Goal: Ask a question

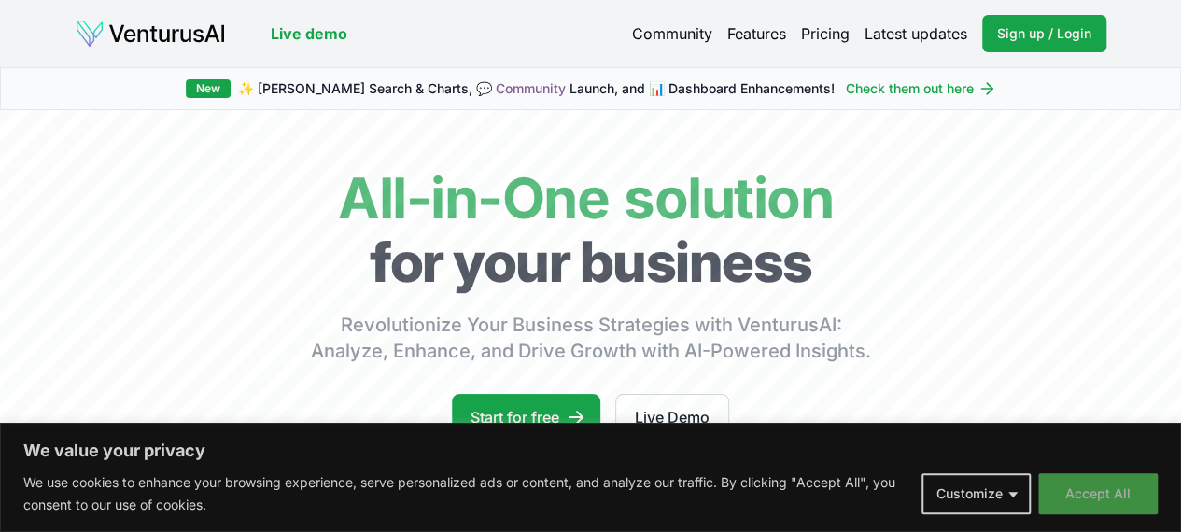
click at [1113, 494] on button "Accept All" at bounding box center [1099, 494] width 120 height 41
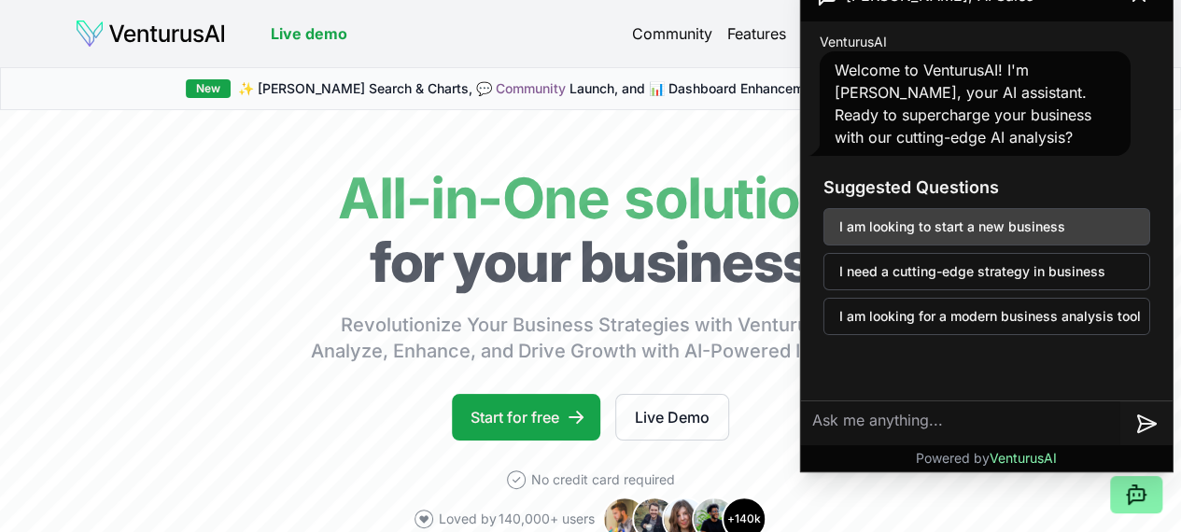
click at [1016, 245] on button "I am looking to start a new business" at bounding box center [987, 226] width 327 height 37
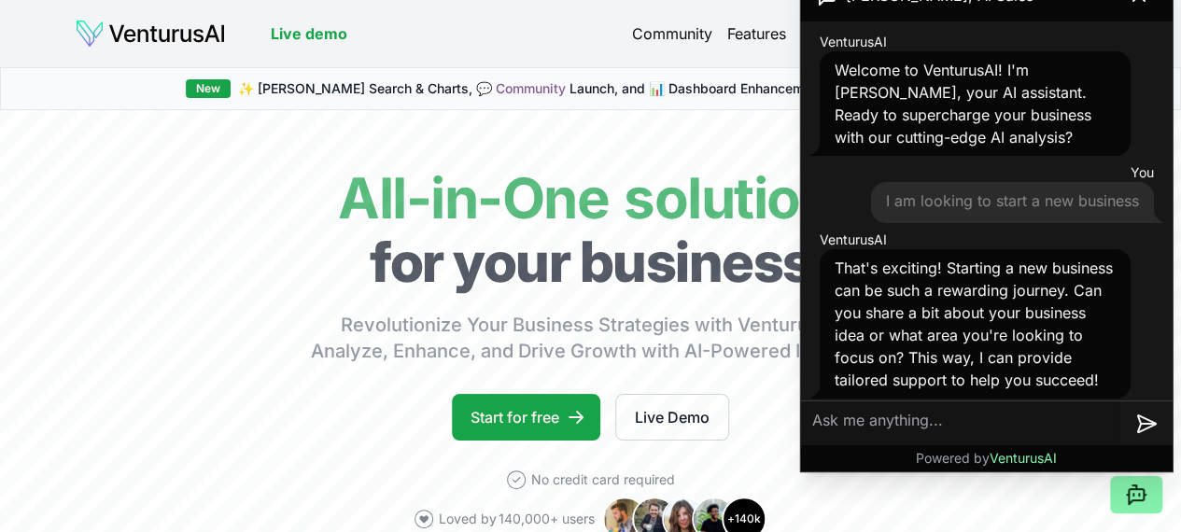
scroll to position [31, 0]
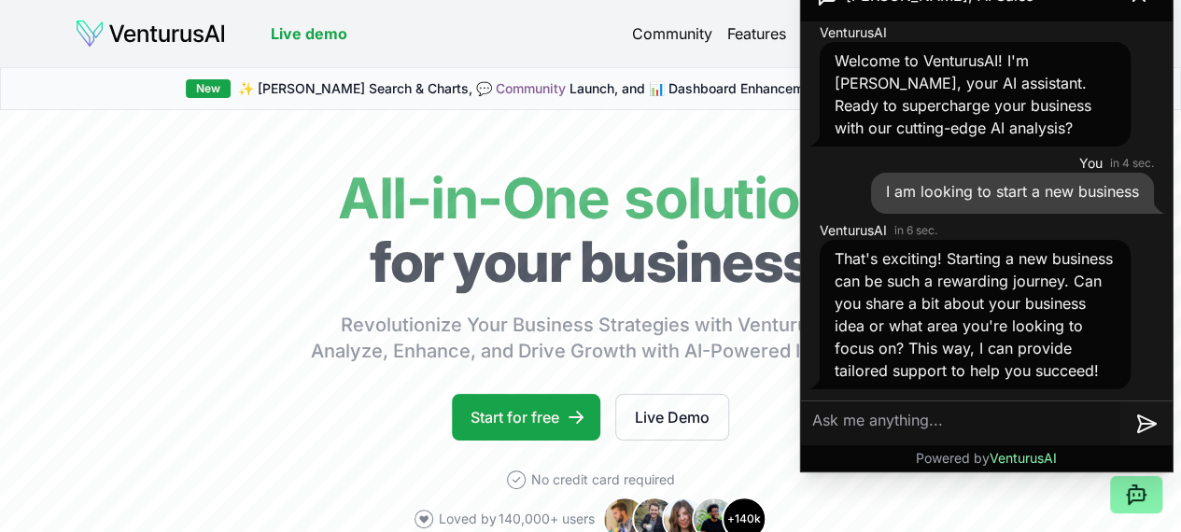
click at [966, 431] on textarea at bounding box center [960, 424] width 319 height 45
click at [973, 420] on textarea "It is a business where Ilink manufactu" at bounding box center [960, 424] width 319 height 45
click at [1095, 413] on textarea "It is a business where link manufactu" at bounding box center [960, 424] width 319 height 45
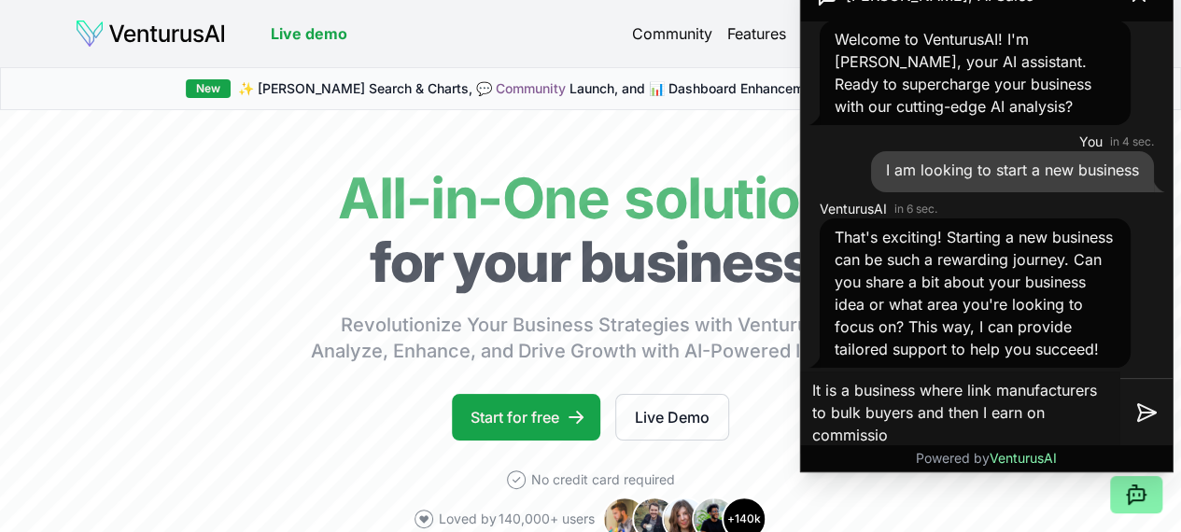
type textarea "It is a business where link manufacturers to bulk buyers and then I earn on com…"
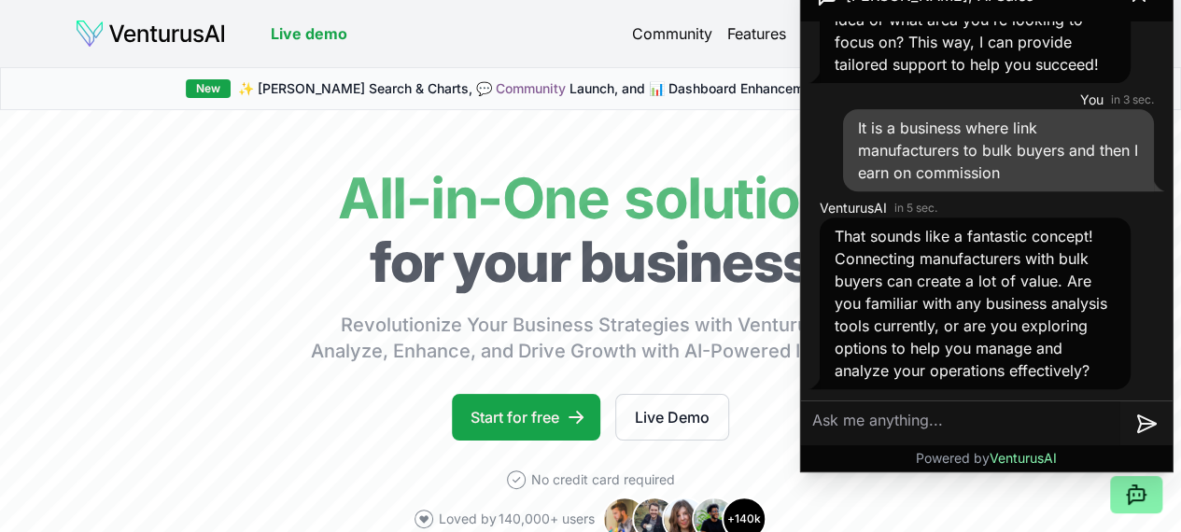
scroll to position [360, 0]
type textarea "Yea I am"
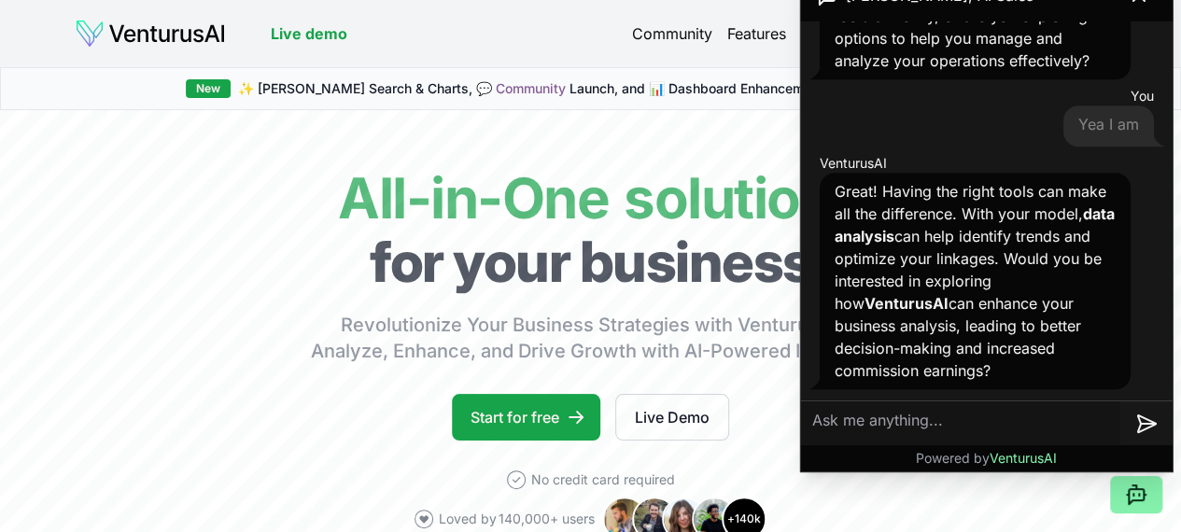
scroll to position [670, 0]
type textarea "yea sure"
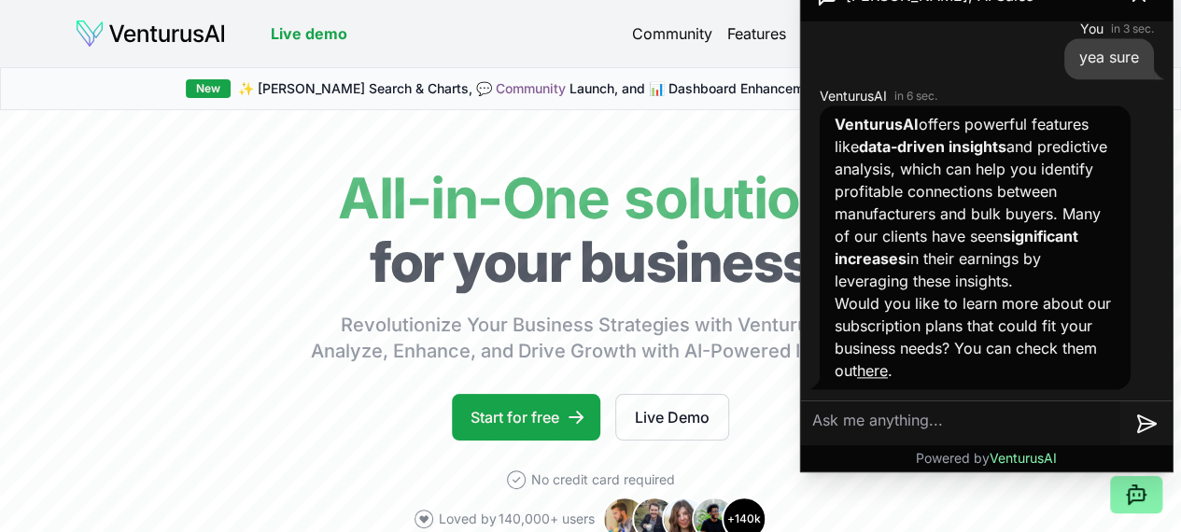
scroll to position [1047, 0]
click at [897, 424] on textarea at bounding box center [960, 424] width 319 height 45
click at [870, 412] on textarea at bounding box center [960, 424] width 319 height 45
type textarea "yea"
click at [1143, 424] on icon at bounding box center [1148, 424] width 15 height 0
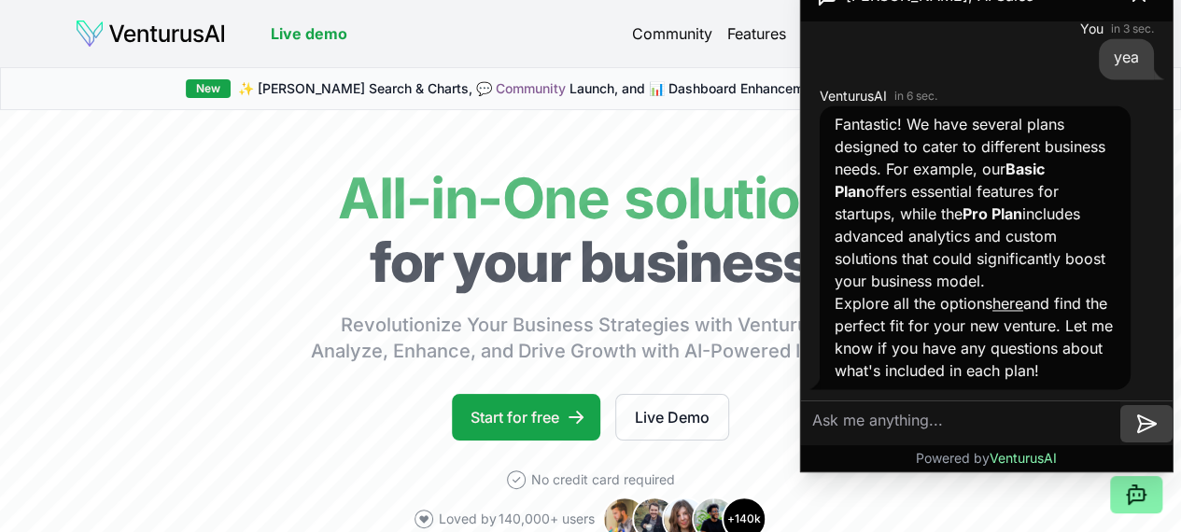
scroll to position [1469, 0]
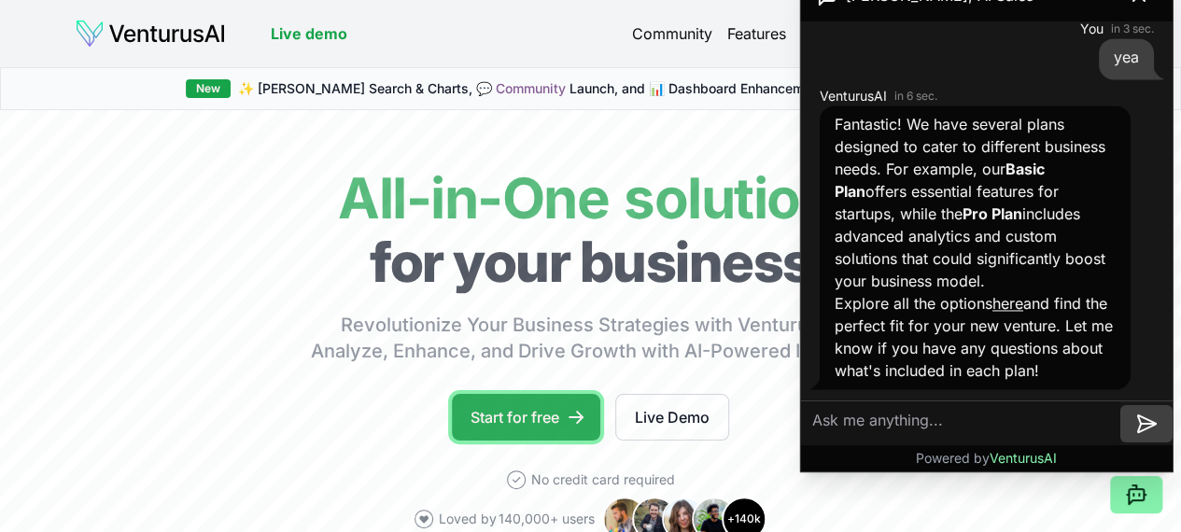
click at [492, 441] on link "Start for free" at bounding box center [526, 417] width 148 height 47
